Goal: Task Accomplishment & Management: Use online tool/utility

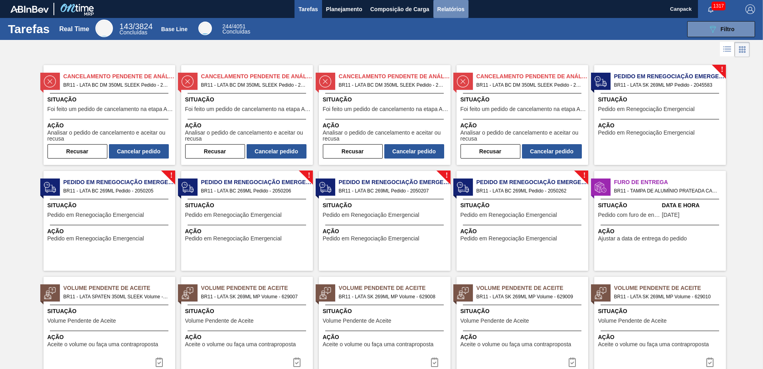
click at [436, 7] on button "Relatórios" at bounding box center [450, 9] width 35 height 18
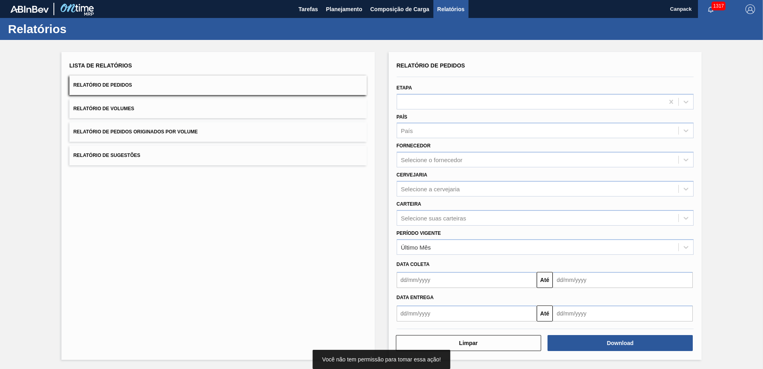
scroll to position [1, 0]
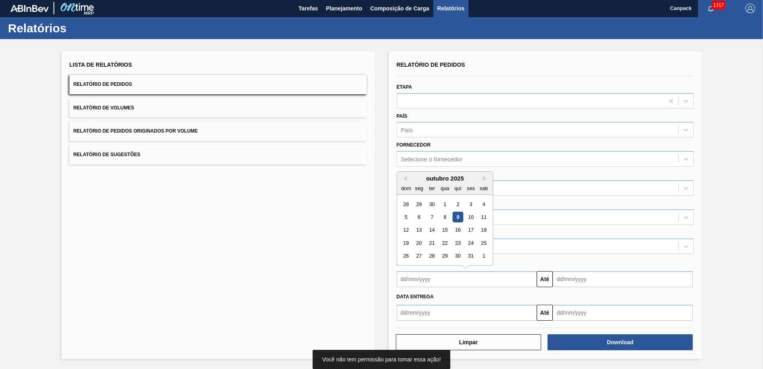
click at [456, 280] on input "text" at bounding box center [467, 279] width 140 height 16
click at [458, 219] on div "9" at bounding box center [457, 216] width 11 height 11
type input "[DATE]"
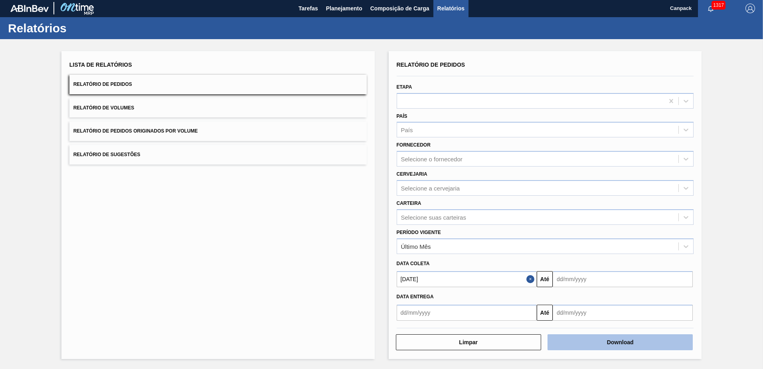
click at [632, 338] on button "Download" at bounding box center [619, 342] width 145 height 16
